Goal: Information Seeking & Learning: Learn about a topic

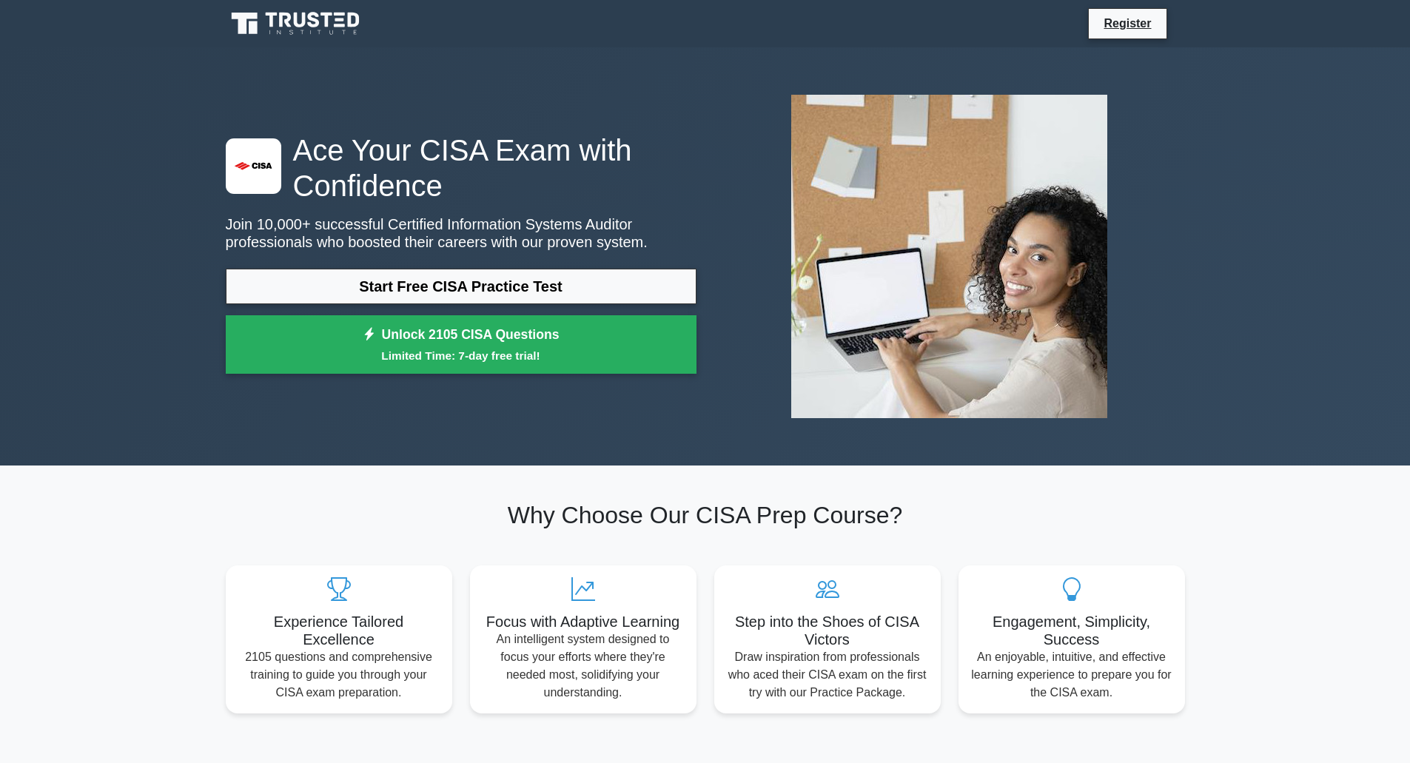
click at [477, 286] on link "Start Free CISA Practice Test" at bounding box center [461, 287] width 471 height 36
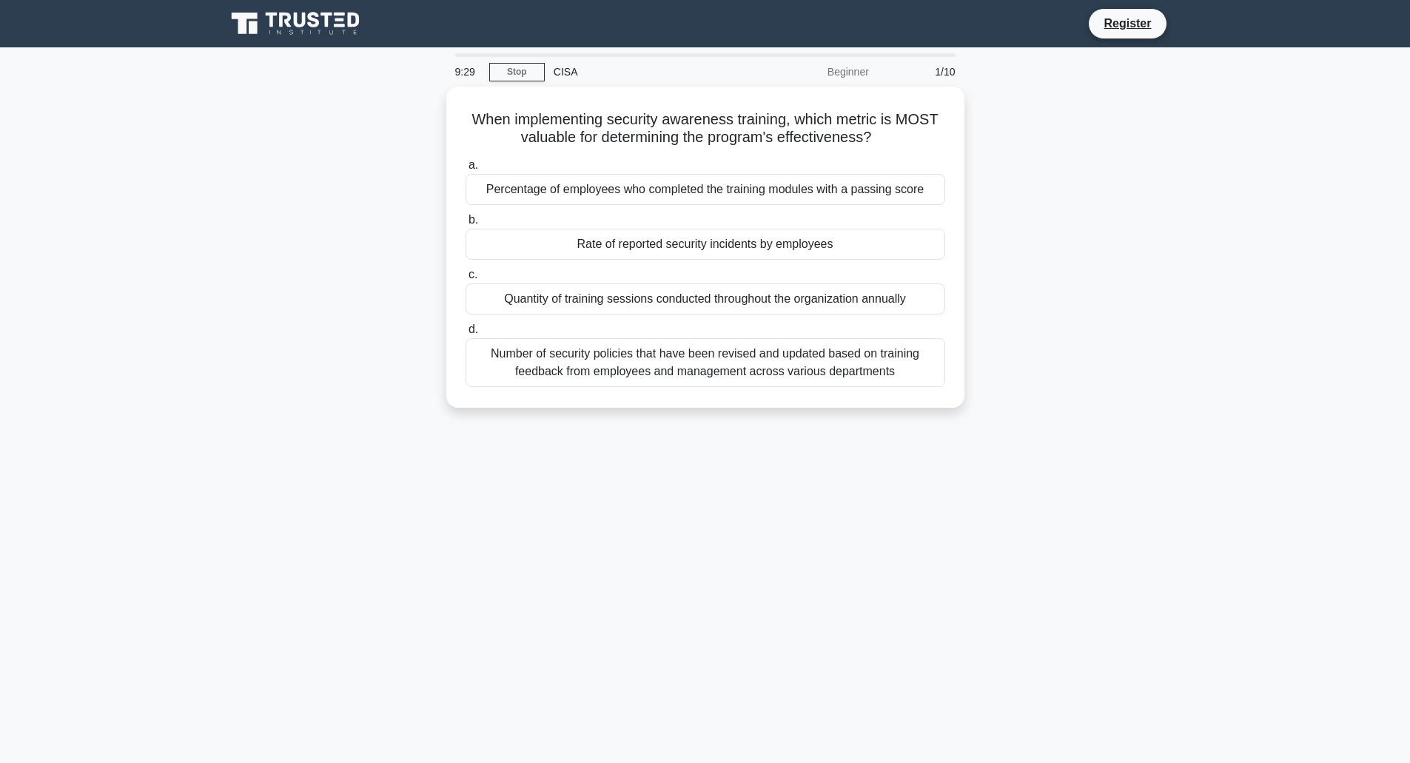
click at [747, 235] on div "Rate of reported security incidents by employees" at bounding box center [706, 244] width 480 height 31
click at [466, 225] on input "b. Rate of reported security incidents by employees" at bounding box center [466, 220] width 0 height 10
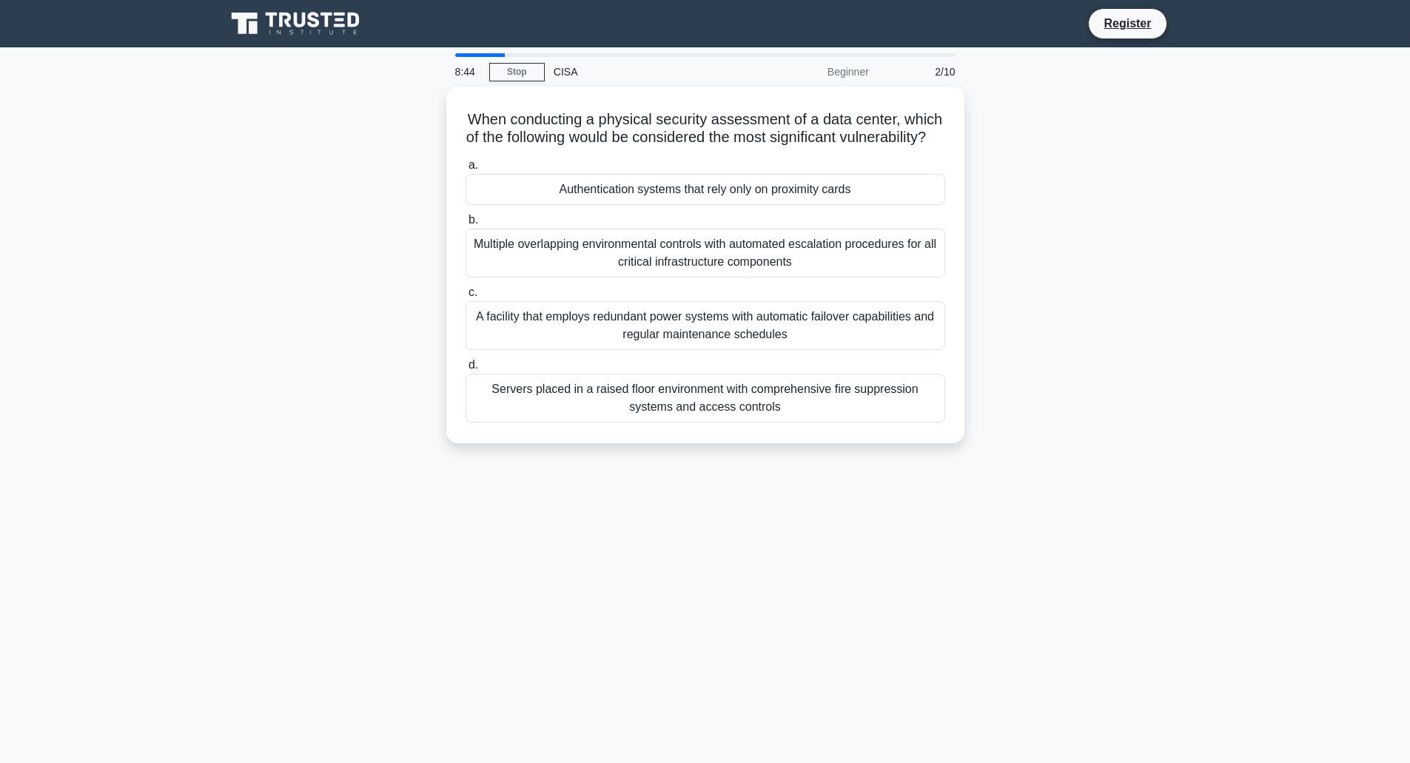
click at [850, 205] on div "Authentication systems that rely only on proximity cards" at bounding box center [706, 189] width 480 height 31
click at [466, 170] on input "a. Authentication systems that rely only on proximity cards" at bounding box center [466, 166] width 0 height 10
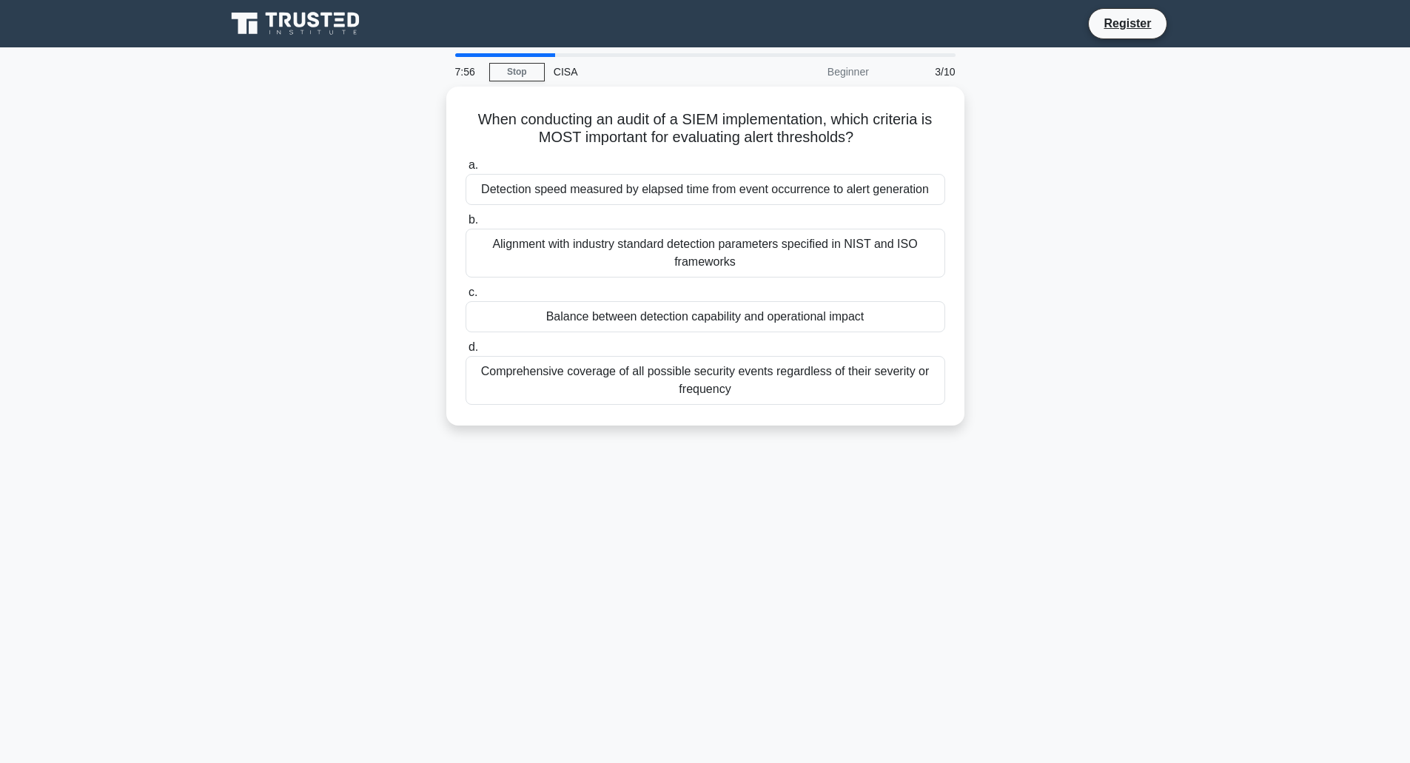
click at [716, 187] on div "Detection speed measured by elapsed time from event occurrence to alert generat…" at bounding box center [706, 189] width 480 height 31
click at [466, 170] on input "a. Detection speed measured by elapsed time from event occurrence to alert gene…" at bounding box center [466, 166] width 0 height 10
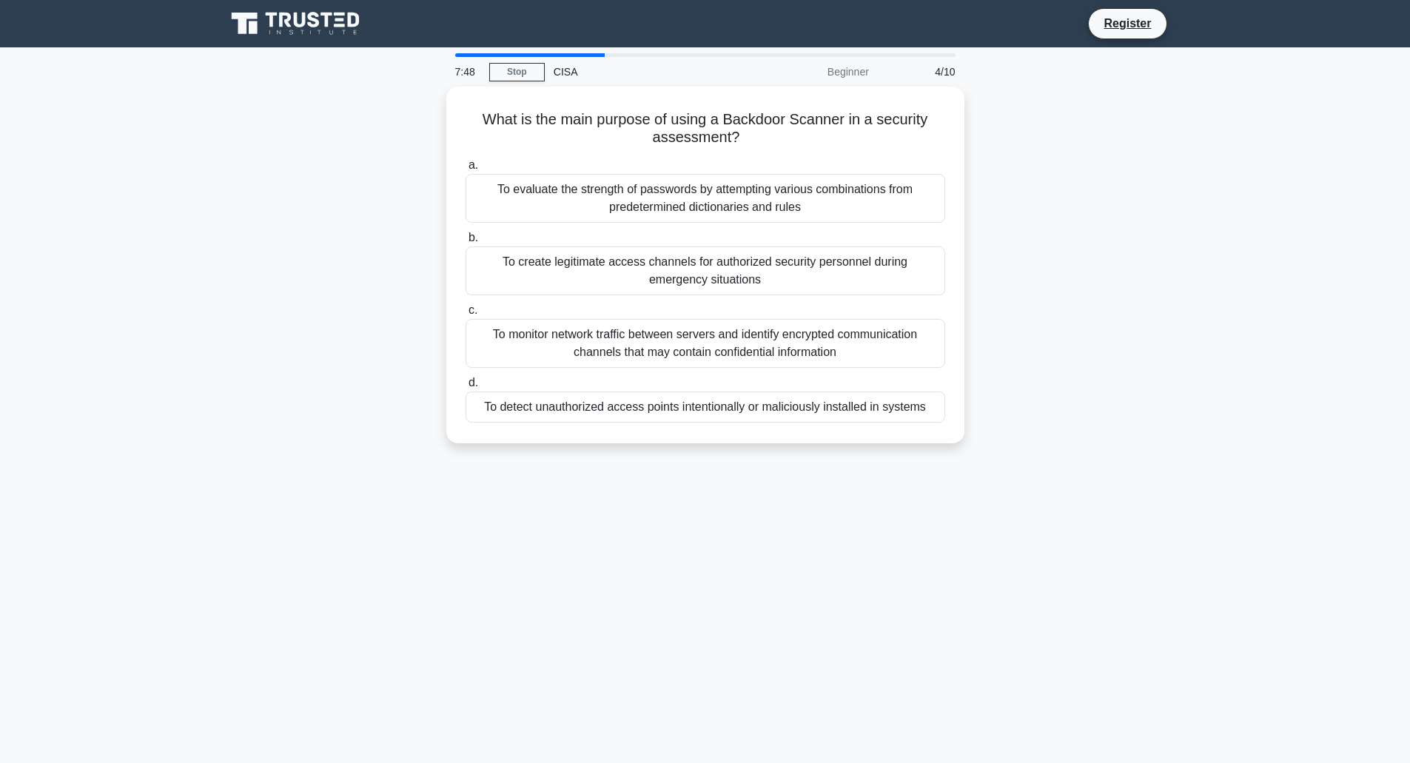
click at [731, 207] on div "To evaluate the strength of passwords by attempting various combinations from p…" at bounding box center [706, 198] width 480 height 49
click at [466, 170] on input "a. To evaluate the strength of passwords by attempting various combinations fro…" at bounding box center [466, 166] width 0 height 10
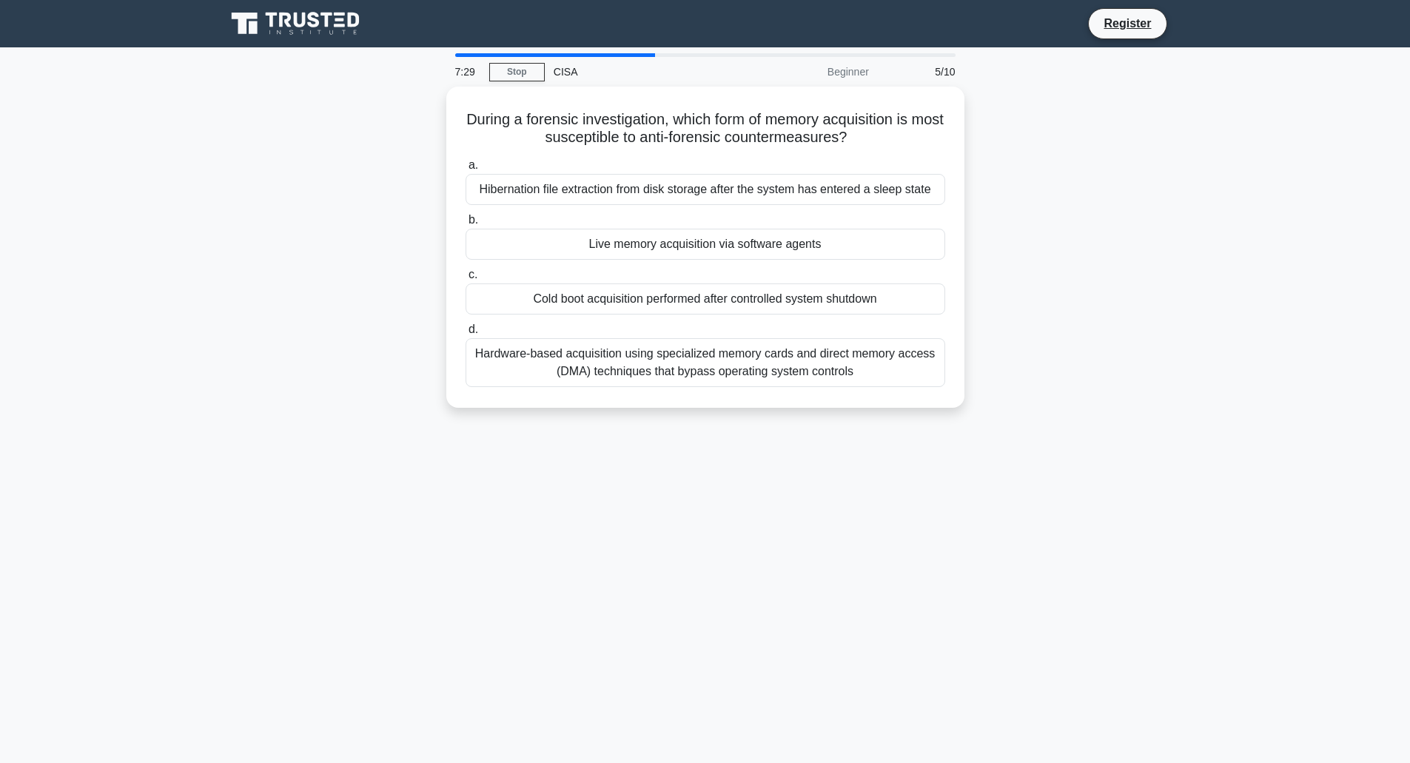
click at [753, 299] on div "Cold boot acquisition performed after controlled system shutdown" at bounding box center [706, 299] width 480 height 31
click at [466, 280] on input "c. Cold boot acquisition performed after controlled system shutdown" at bounding box center [466, 275] width 0 height 10
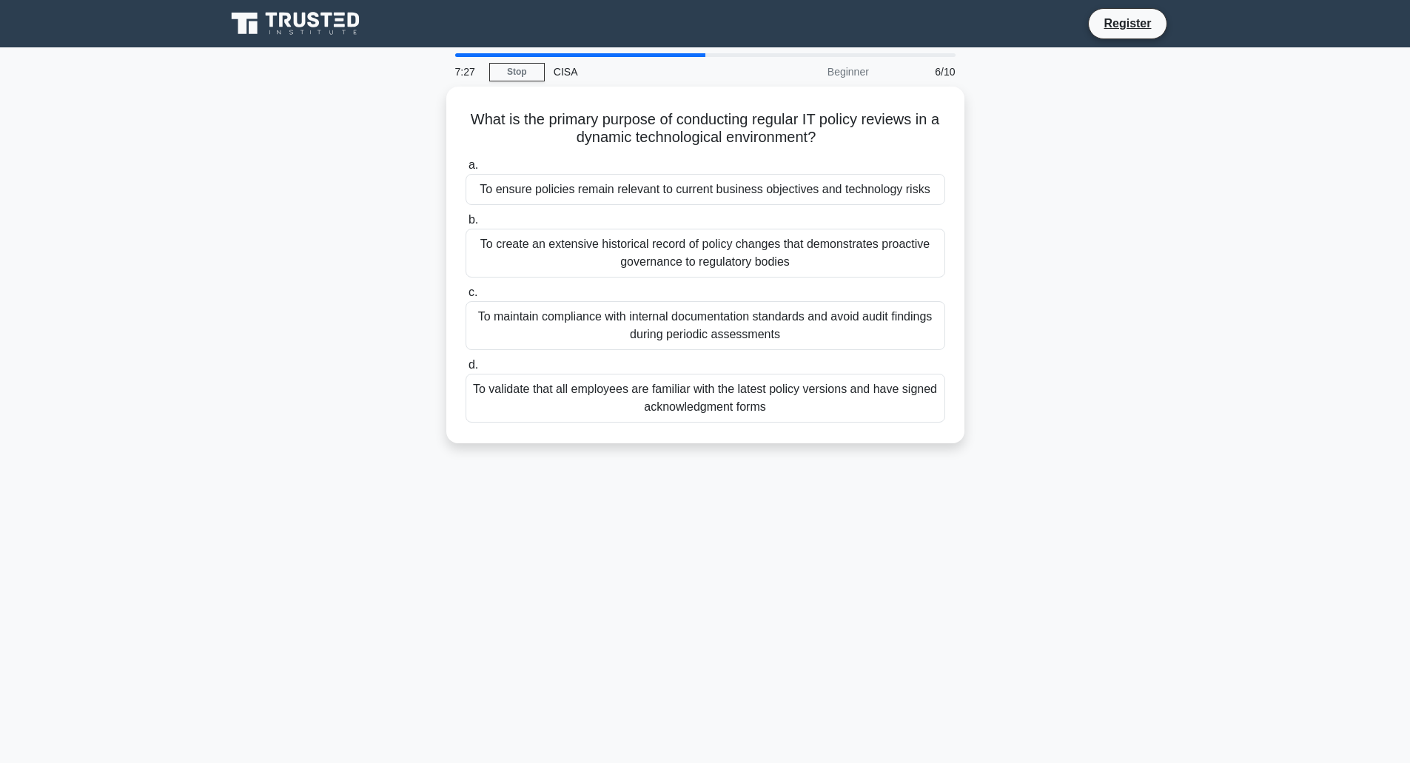
click at [739, 262] on div "To create an extensive historical record of policy changes that demonstrates pr…" at bounding box center [706, 253] width 480 height 49
click at [466, 225] on input "b. To create an extensive historical record of policy changes that demonstrates…" at bounding box center [466, 220] width 0 height 10
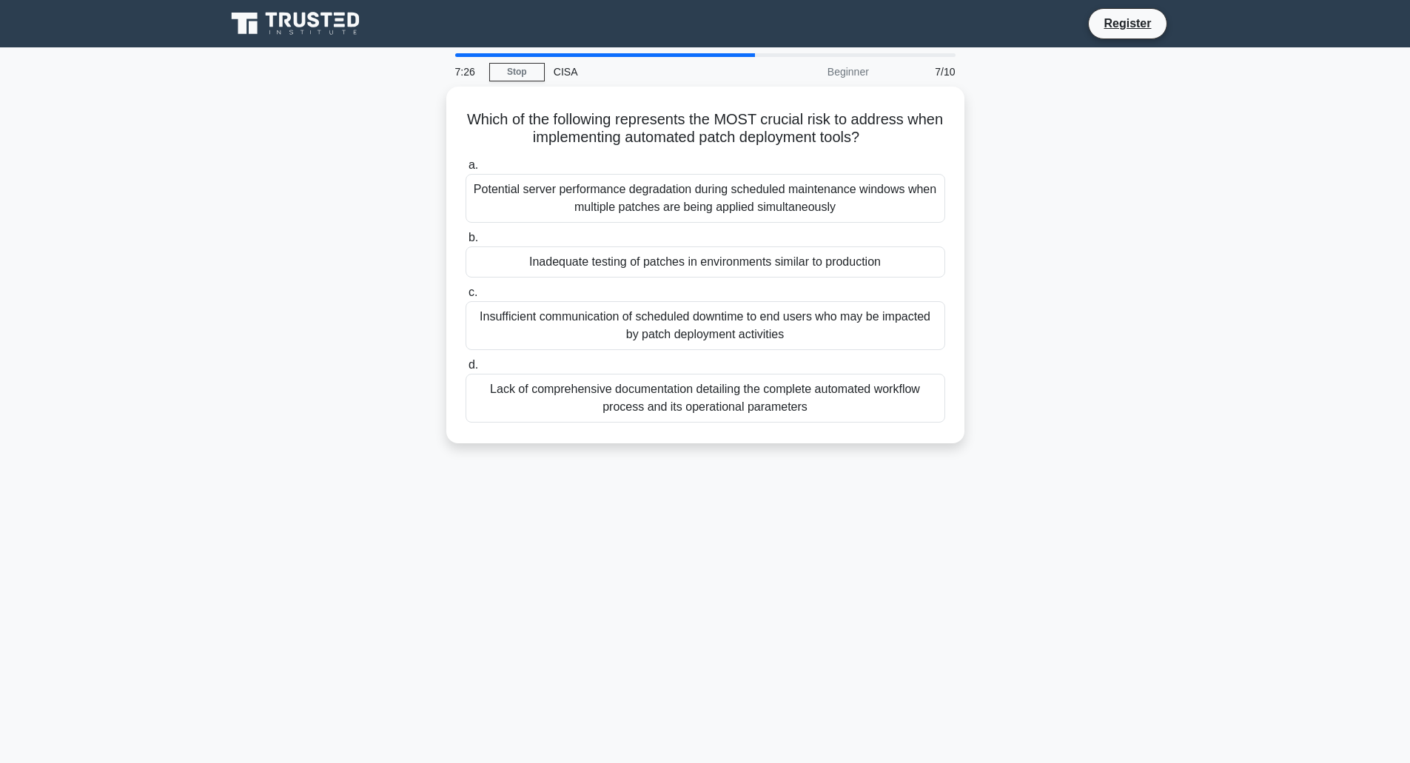
click at [734, 298] on label "c. Insufficient communication of scheduled downtime to end users who may be imp…" at bounding box center [706, 317] width 480 height 67
click at [466, 298] on input "c. Insufficient communication of scheduled downtime to end users who may be imp…" at bounding box center [466, 293] width 0 height 10
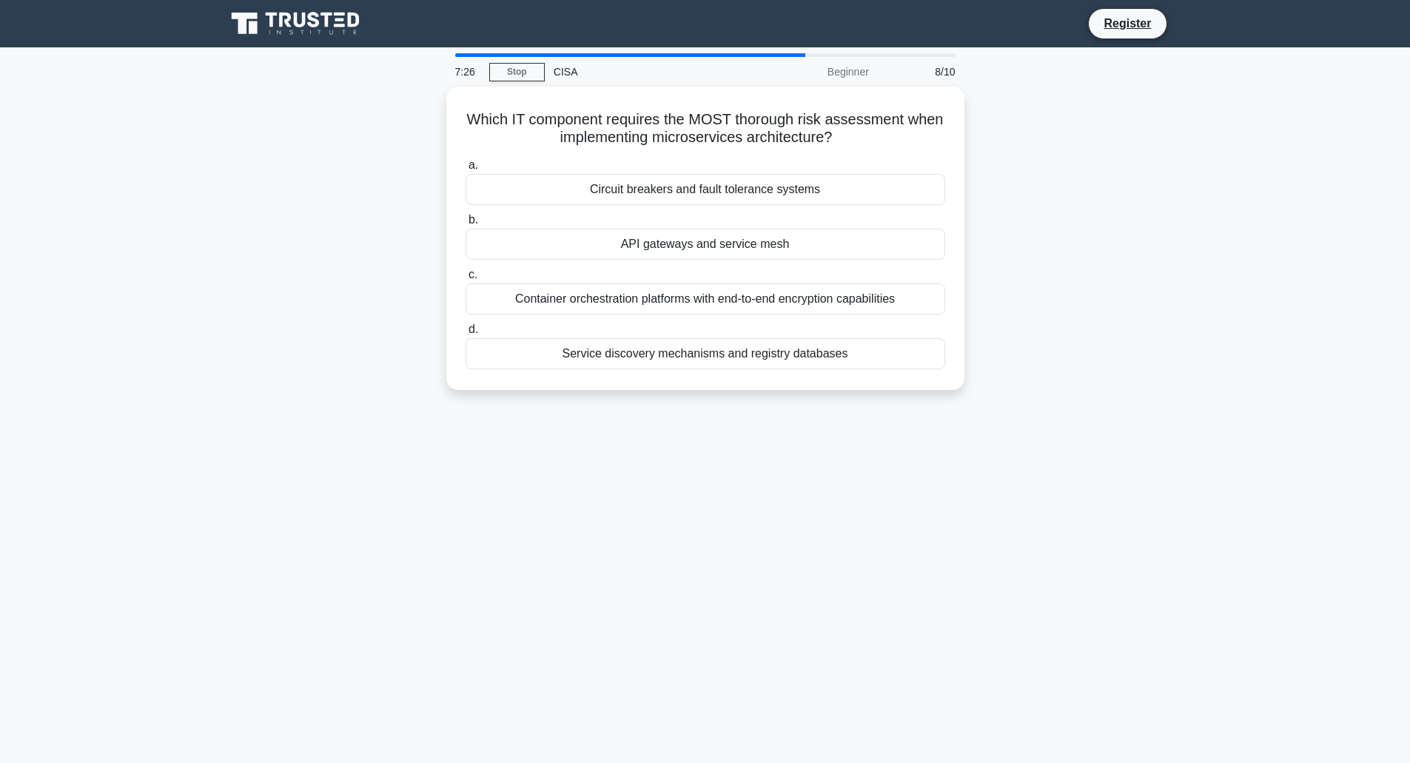
click at [739, 241] on div "API gateways and service mesh" at bounding box center [706, 244] width 480 height 31
click at [466, 225] on input "b. API gateways and service mesh" at bounding box center [466, 220] width 0 height 10
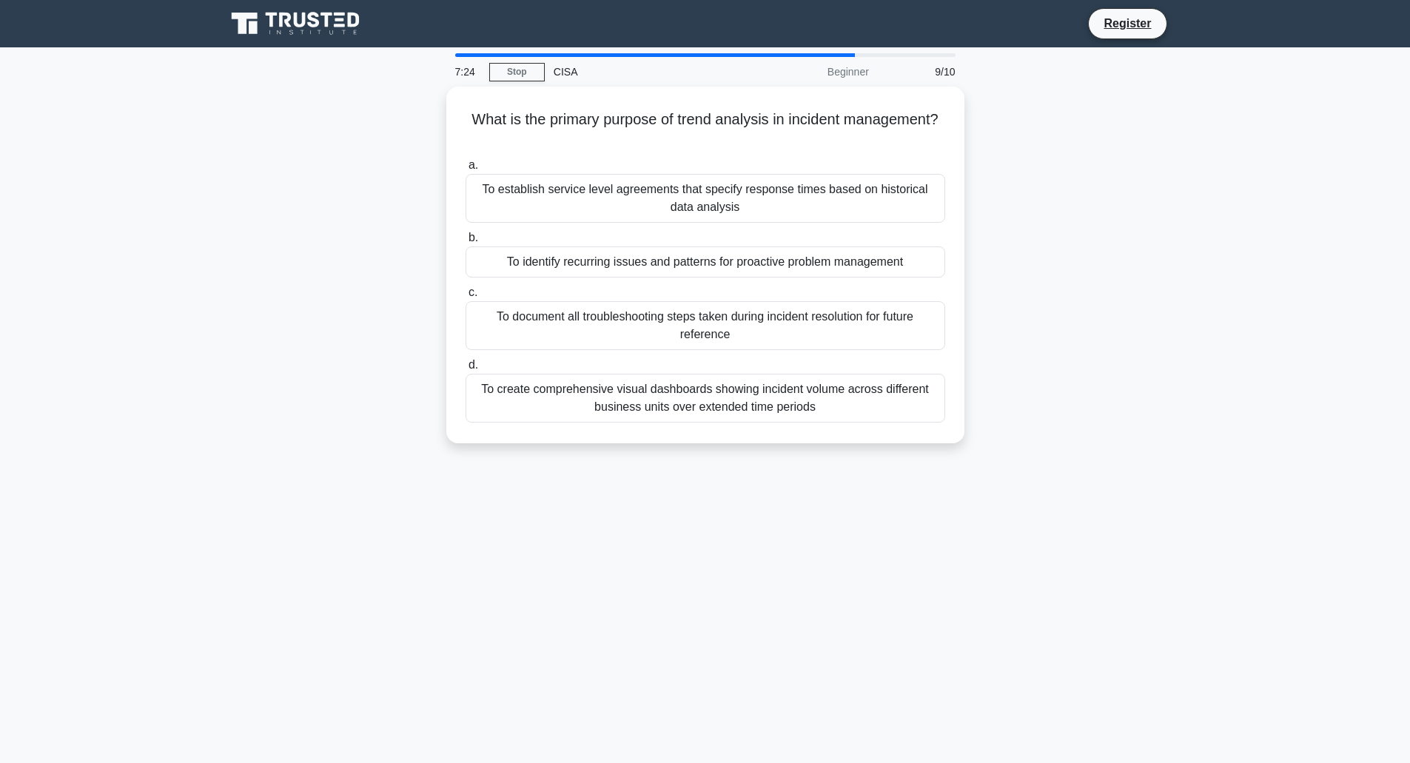
click at [739, 261] on div "To identify recurring issues and patterns for proactive problem management" at bounding box center [706, 262] width 480 height 31
click at [466, 243] on input "b. To identify recurring issues and patterns for proactive problem management" at bounding box center [466, 238] width 0 height 10
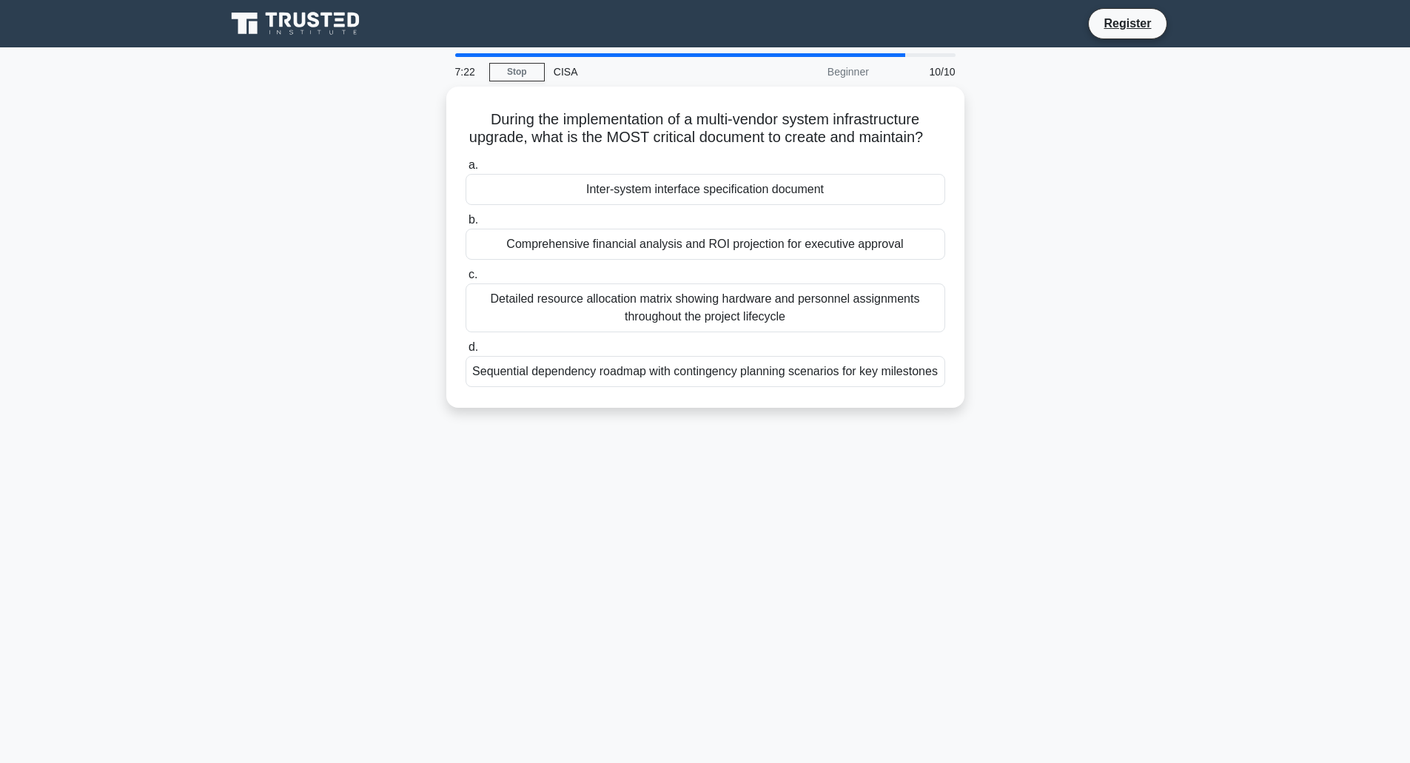
click at [761, 204] on div "Inter-system interface specification document" at bounding box center [706, 189] width 480 height 31
click at [466, 170] on input "a. Inter-system interface specification document" at bounding box center [466, 166] width 0 height 10
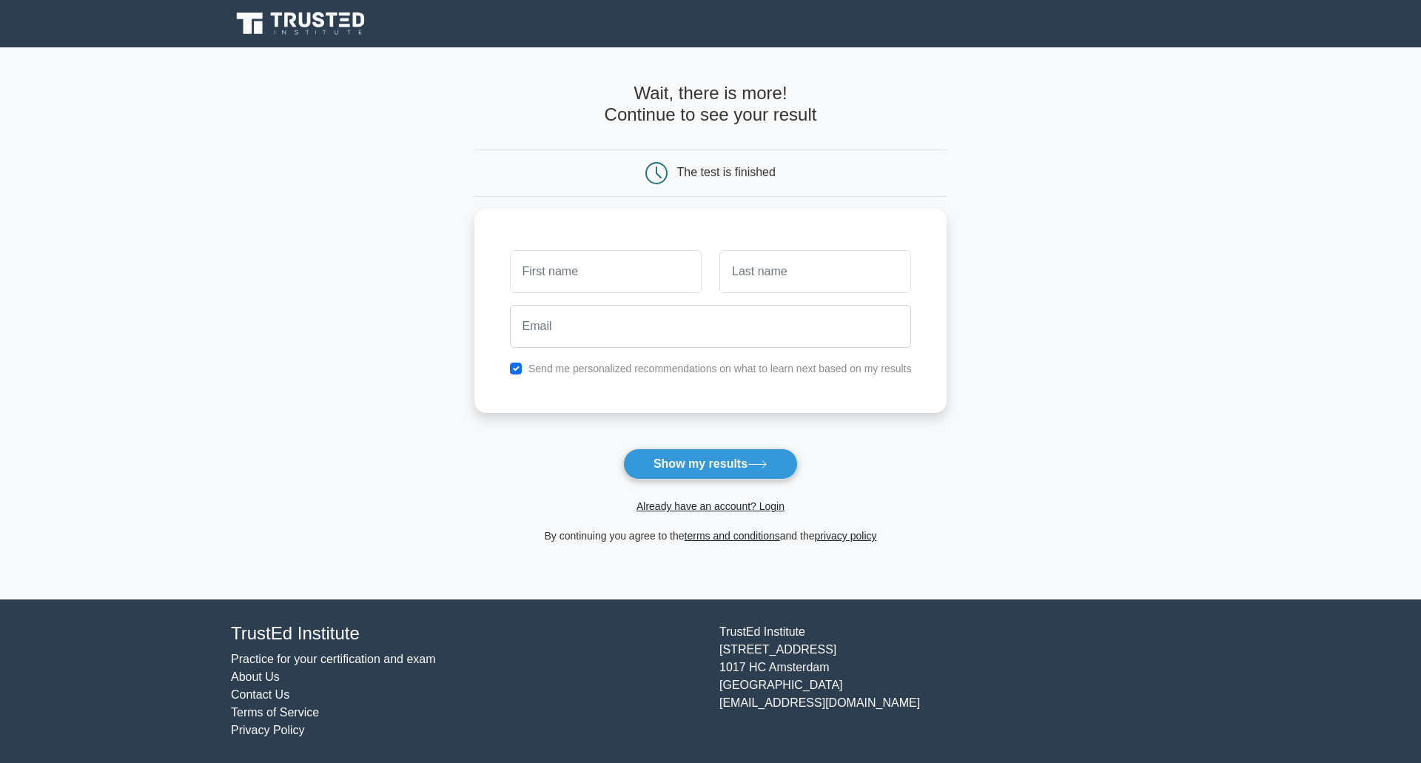
click at [721, 480] on button "Show my results" at bounding box center [710, 464] width 175 height 31
